Goal: Task Accomplishment & Management: Manage account settings

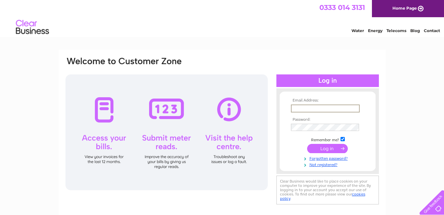
type input "[PERSON_NAME][EMAIL_ADDRESS][DOMAIN_NAME]"
click at [319, 149] on input "submit" at bounding box center [327, 147] width 41 height 9
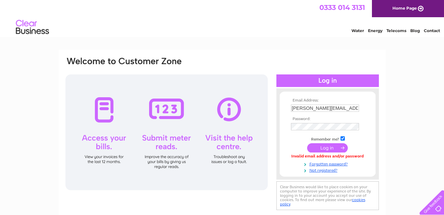
click at [313, 147] on input "submit" at bounding box center [327, 147] width 41 height 9
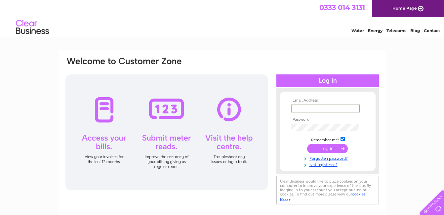
click at [300, 104] on input "text" at bounding box center [325, 108] width 69 height 8
type input "hartley-e@sky.com"
click at [322, 146] on input "submit" at bounding box center [327, 148] width 41 height 9
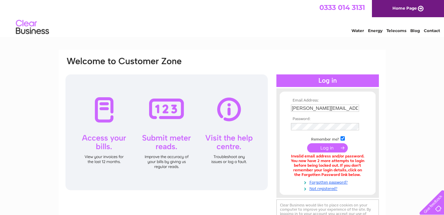
click at [323, 148] on input "submit" at bounding box center [327, 147] width 41 height 9
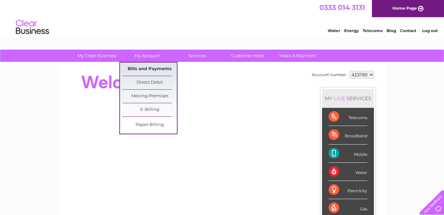
click at [151, 67] on link "Bills and Payments" at bounding box center [149, 68] width 55 height 13
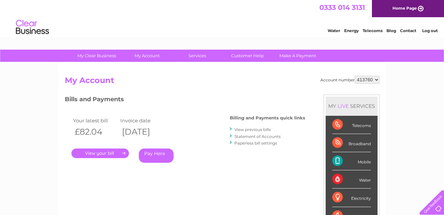
click at [106, 152] on link "." at bounding box center [100, 153] width 58 height 10
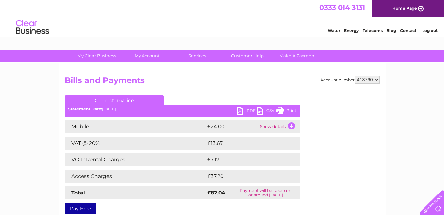
click at [291, 110] on link "Print" at bounding box center [286, 112] width 20 height 10
click at [430, 31] on link "Log out" at bounding box center [430, 30] width 16 height 5
